Goal: Task Accomplishment & Management: Complete application form

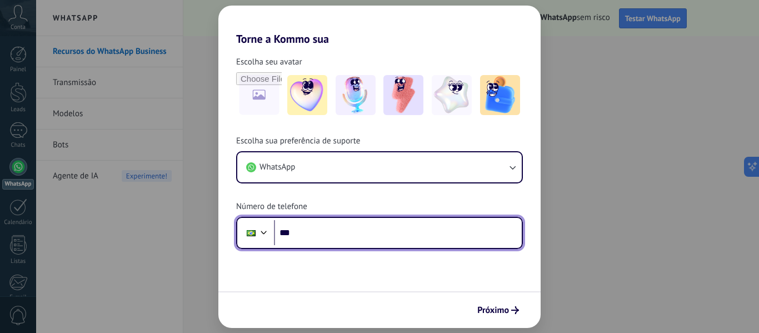
click at [296, 234] on input "***" at bounding box center [398, 233] width 248 height 26
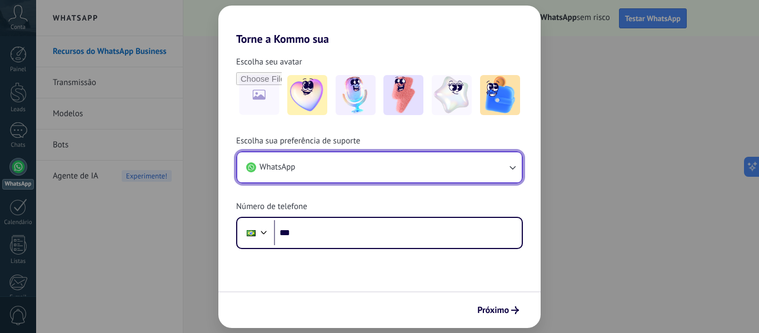
click at [512, 163] on icon "button" at bounding box center [512, 167] width 11 height 11
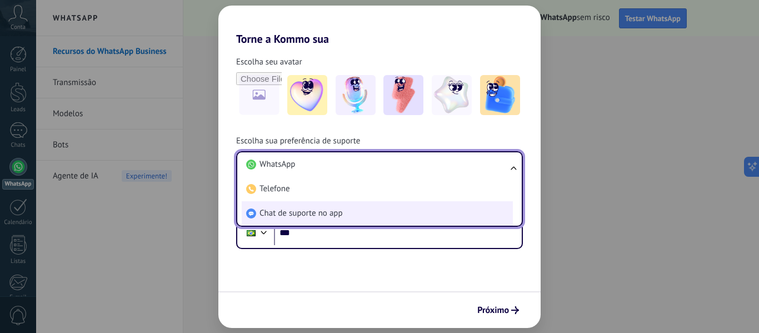
click at [297, 210] on span "Chat de suporte no app" at bounding box center [300, 213] width 83 height 11
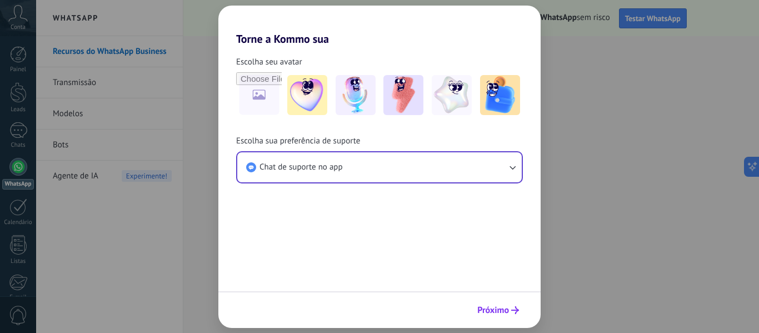
click at [498, 311] on span "Próximo" at bounding box center [493, 310] width 32 height 8
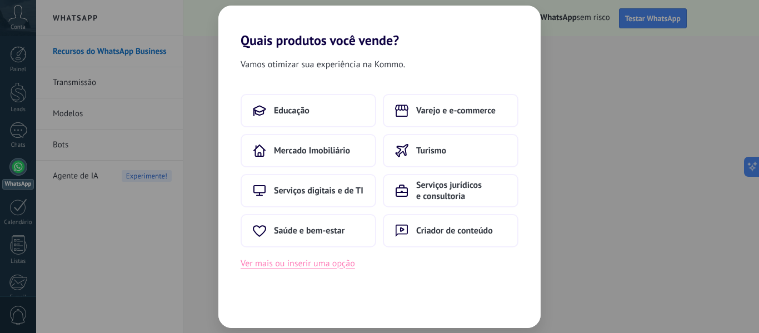
click at [287, 264] on button "Ver mais ou inserir uma opção" at bounding box center [298, 263] width 114 height 14
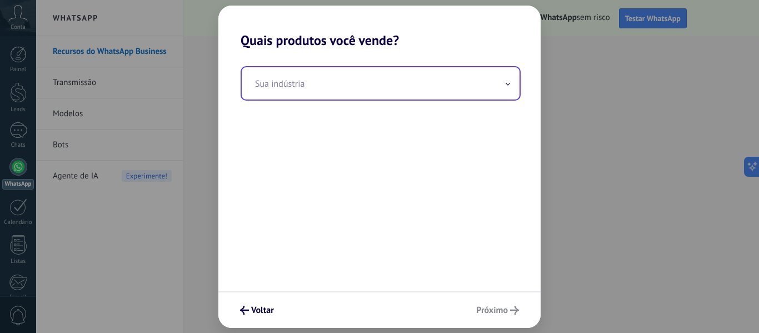
click at [510, 81] on span at bounding box center [508, 83] width 6 height 11
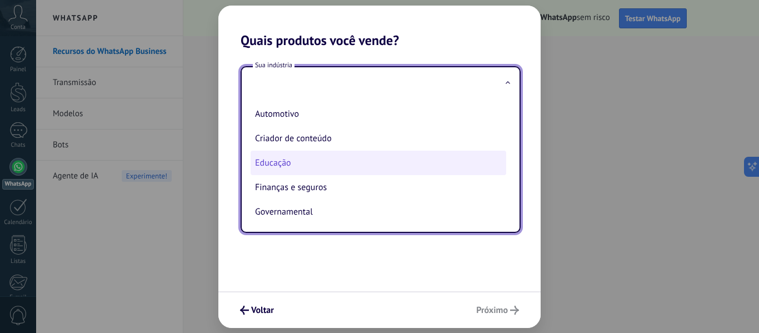
click at [330, 168] on li "Educação" at bounding box center [379, 163] width 256 height 24
type input "********"
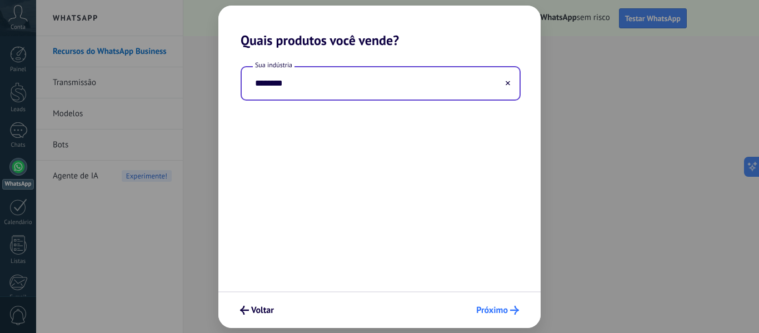
click at [494, 309] on span "Próximo" at bounding box center [492, 310] width 32 height 8
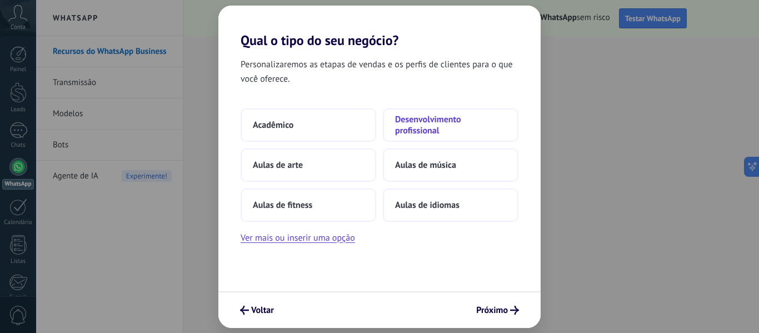
click at [418, 124] on span "Desenvolvimento profissional" at bounding box center [450, 125] width 111 height 22
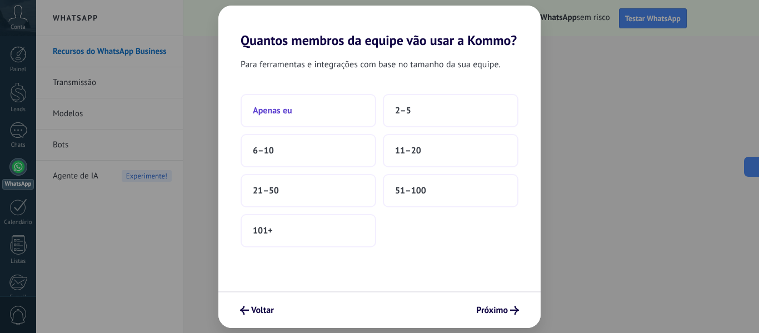
click at [287, 111] on span "Apenas eu" at bounding box center [272, 110] width 39 height 11
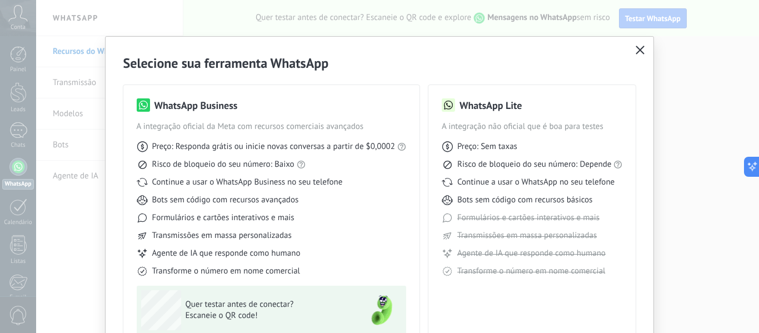
click at [753, 322] on div "Selecione sua ferramenta WhatsApp WhatsApp Business A integração oficial da Met…" at bounding box center [379, 166] width 759 height 333
